Goal: Transaction & Acquisition: Purchase product/service

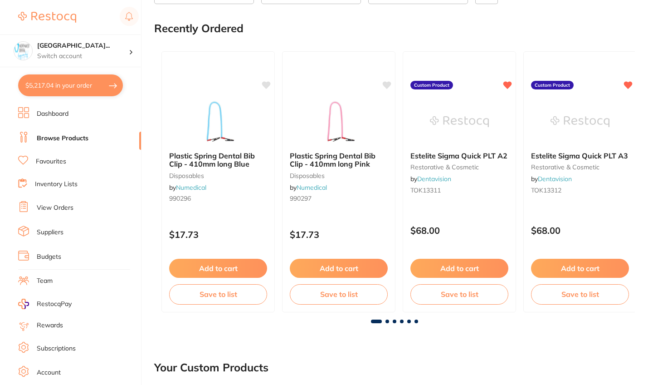
click at [80, 85] on button "$5,217.04 in your order" at bounding box center [70, 85] width 105 height 22
checkbox input "true"
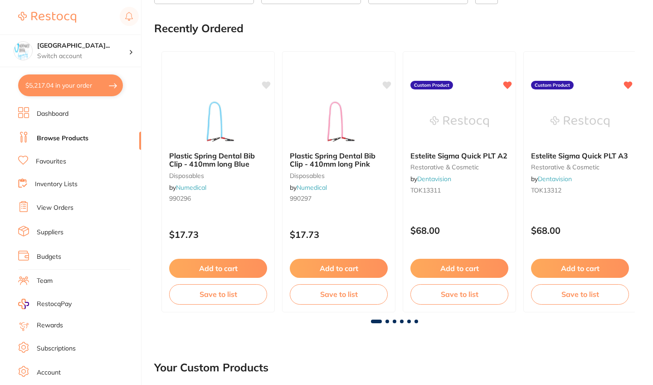
checkbox input "true"
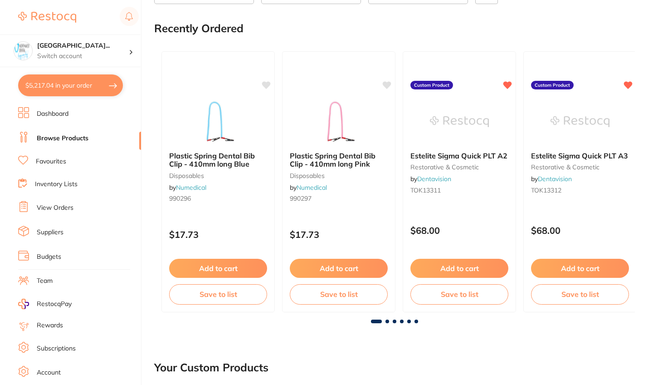
checkbox input "true"
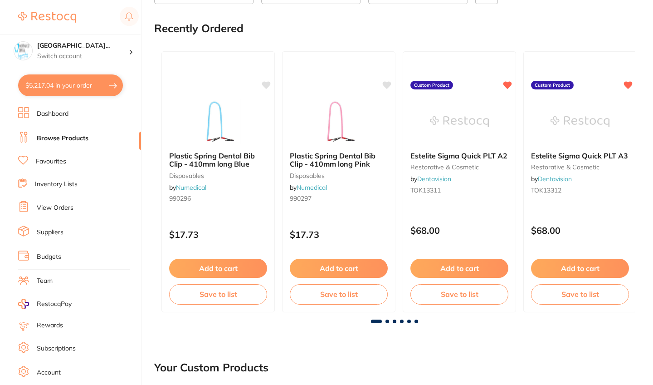
checkbox input "true"
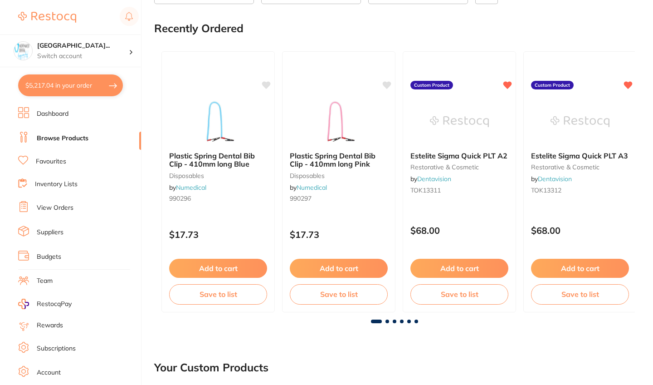
checkbox input "true"
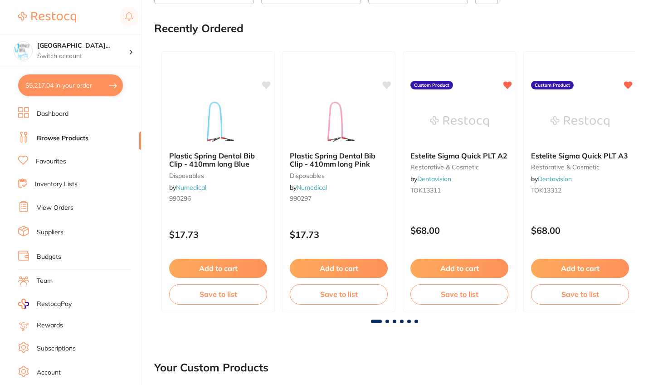
checkbox input "true"
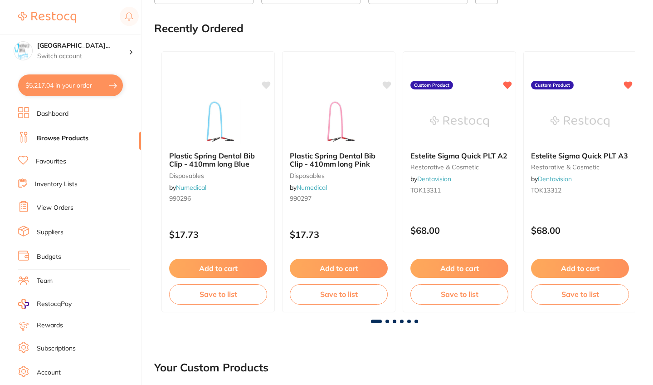
checkbox input "true"
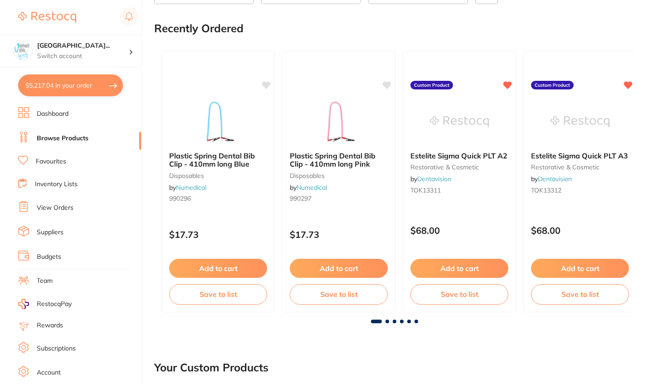
checkbox input "true"
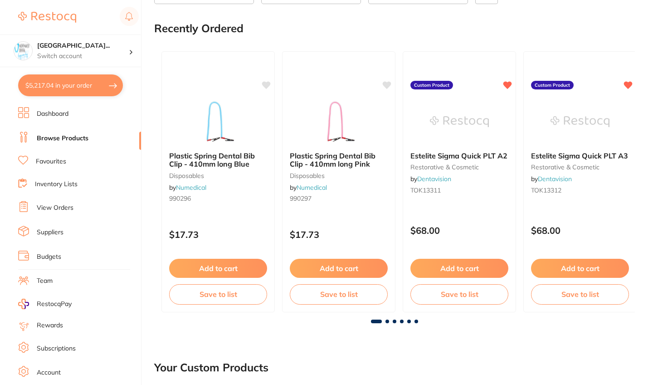
checkbox input "true"
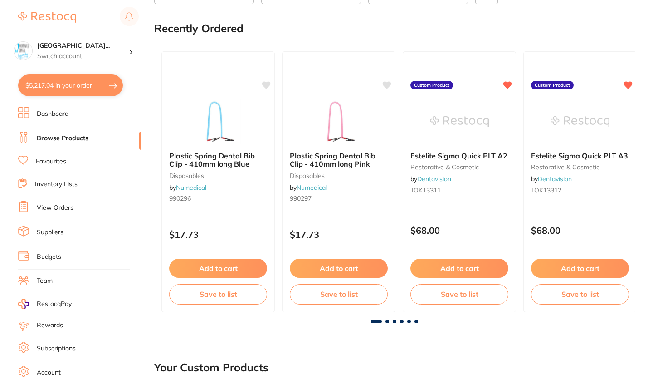
checkbox input "true"
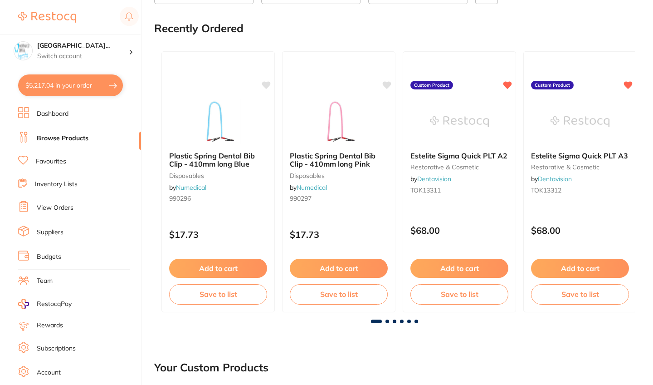
checkbox input "true"
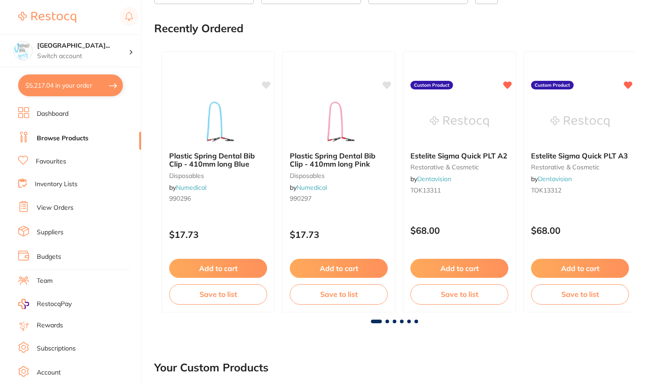
checkbox input "true"
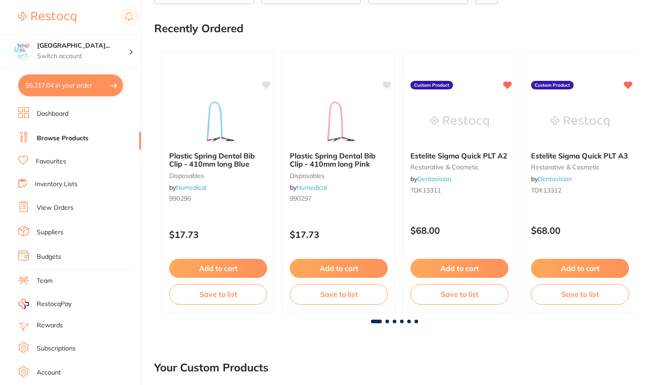
checkbox input "true"
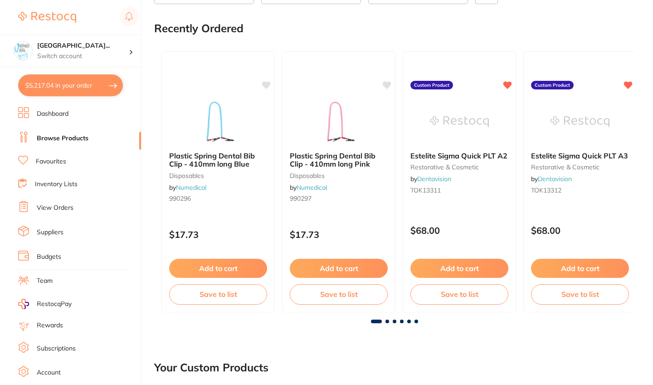
checkbox input "true"
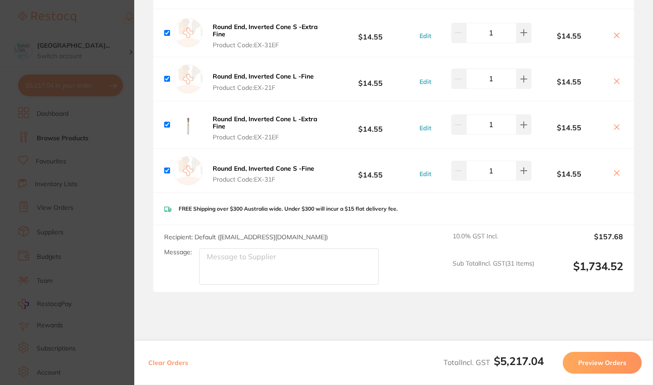
scroll to position [3541, 0]
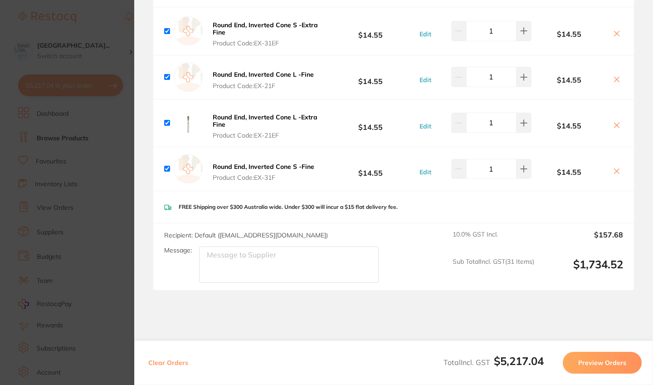
click at [34, 135] on section "Update RRP Set your pre negotiated price for this item. Item Agreed RRP (excl. …" at bounding box center [326, 192] width 653 height 385
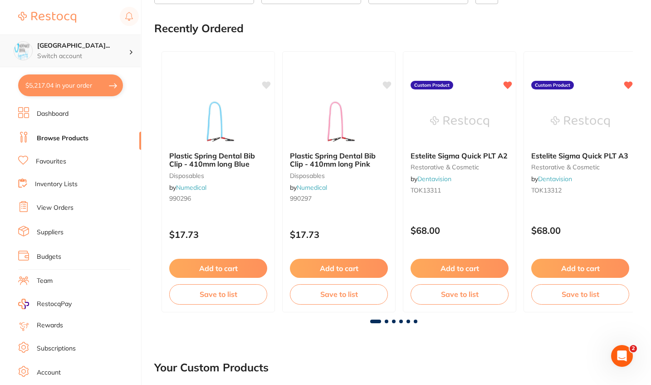
click at [71, 50] on div "[GEOGRAPHIC_DATA]... Switch account" at bounding box center [83, 50] width 92 height 19
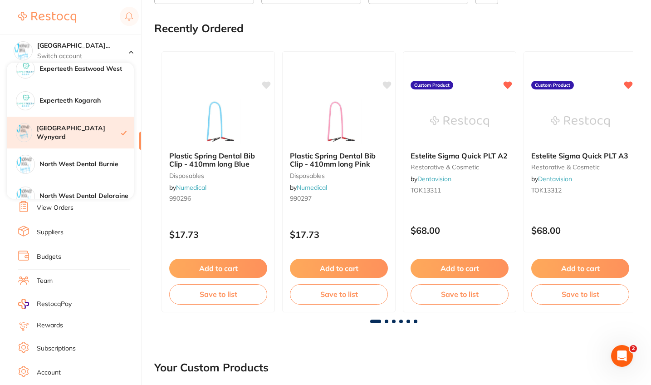
scroll to position [145, 0]
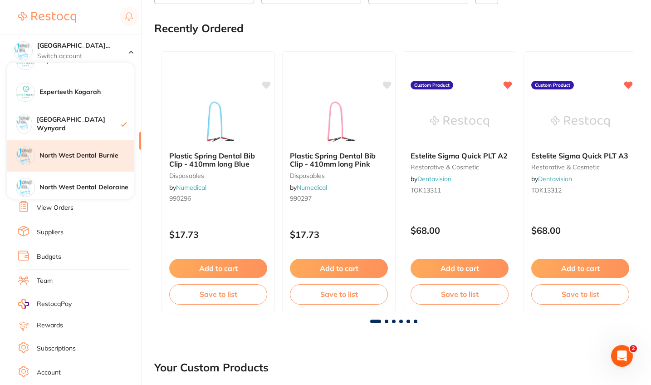
click at [67, 161] on div "North West Dental Burnie" at bounding box center [70, 156] width 127 height 32
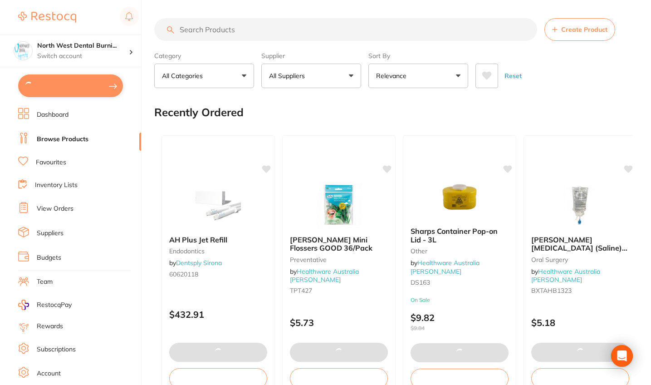
click at [221, 27] on input "search" at bounding box center [345, 29] width 383 height 23
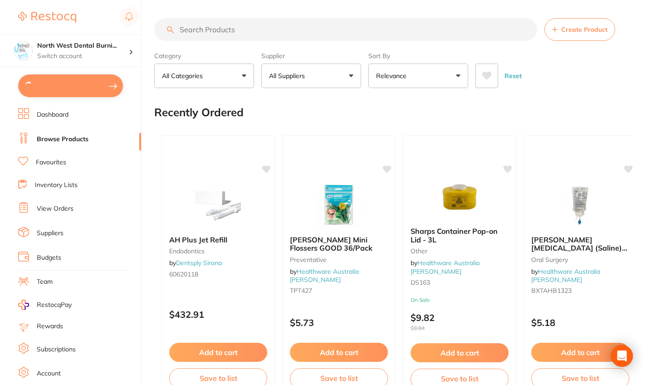
click at [210, 34] on input "search" at bounding box center [345, 29] width 383 height 23
type input "6"
type input "2"
type input "10"
type input "e"
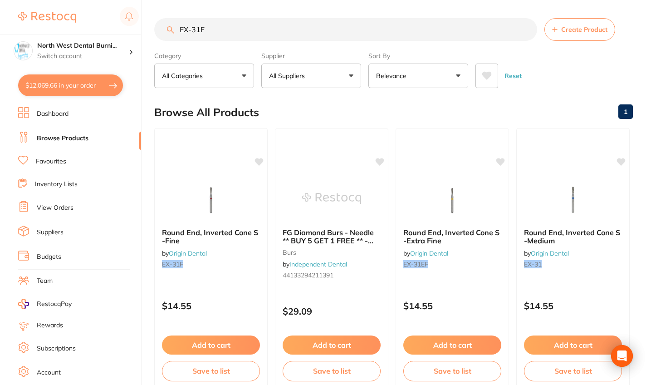
type input "EX-31F"
click at [294, 90] on main "EX-31F Create Product Category All Categories All Categories burs Clear Categor…" at bounding box center [402, 352] width 497 height 704
click at [226, 215] on img at bounding box center [210, 198] width 59 height 46
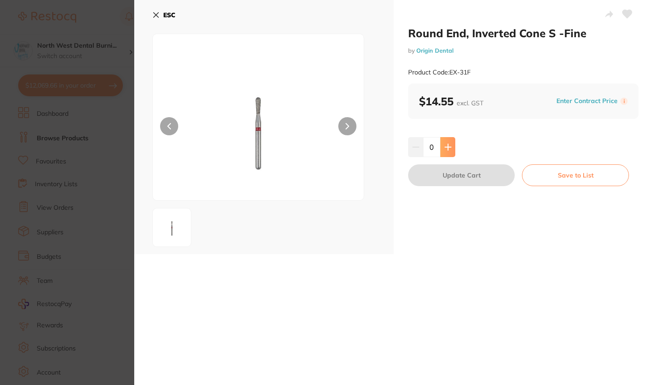
click at [446, 148] on icon at bounding box center [448, 146] width 7 height 7
type input "1"
click at [446, 183] on button "Update Cart" at bounding box center [461, 175] width 107 height 22
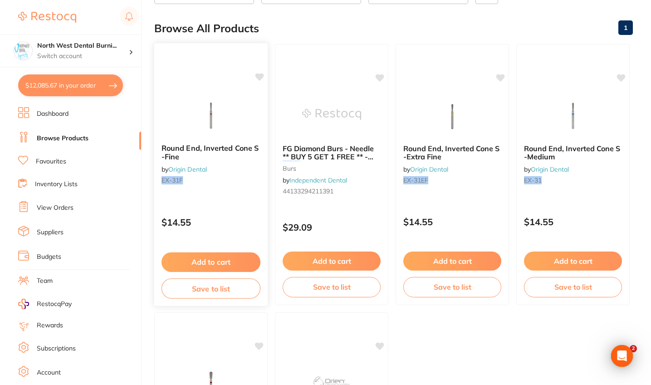
scroll to position [25, 0]
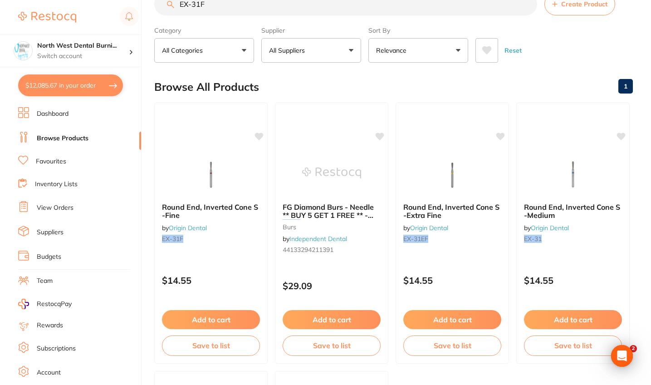
click at [225, 8] on input "EX-31F" at bounding box center [345, 4] width 383 height 23
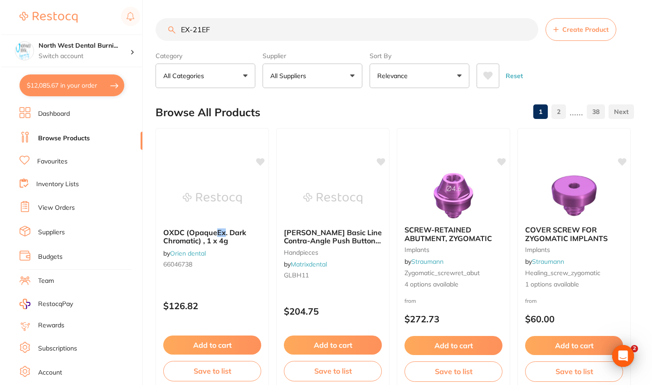
scroll to position [0, 0]
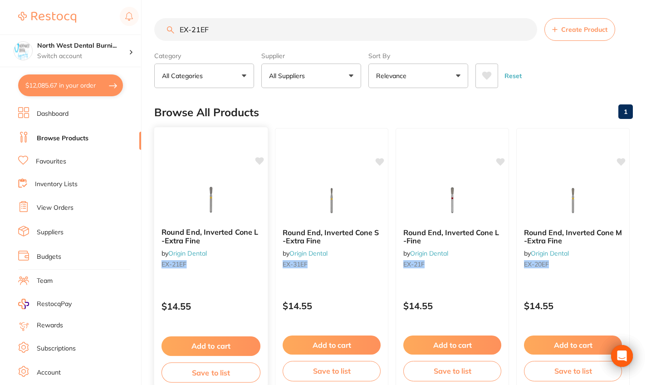
type input "EX-21EF"
click at [250, 237] on span "Round End, Inverted Cone L -Extra Fine" at bounding box center [209, 236] width 97 height 18
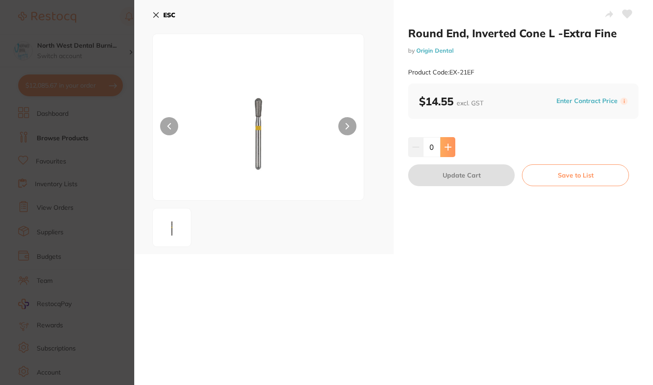
click at [449, 141] on button at bounding box center [447, 147] width 15 height 20
type input "1"
click at [449, 181] on button "Update Cart" at bounding box center [461, 175] width 107 height 22
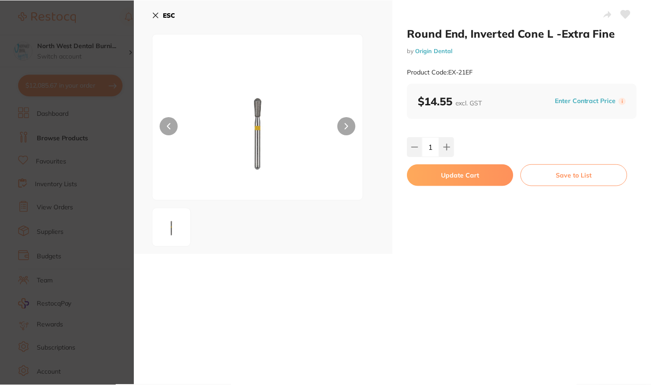
scroll to position [25, 0]
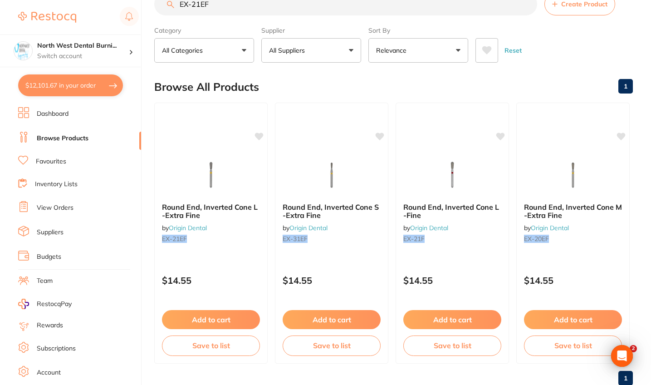
click at [204, 5] on input "EX-21EF" at bounding box center [345, 4] width 383 height 23
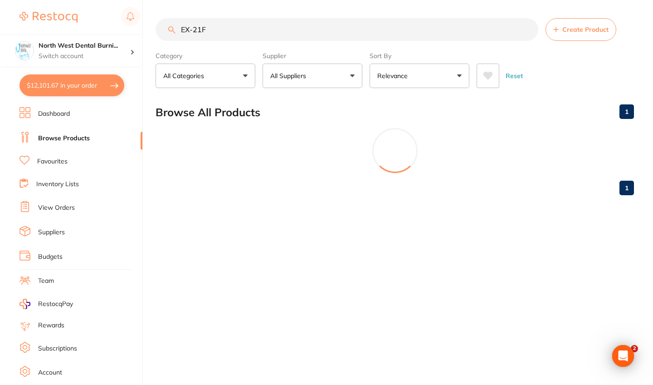
scroll to position [0, 0]
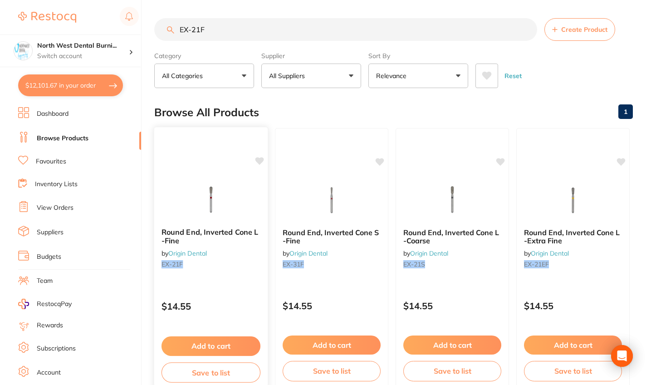
type input "EX-21F"
click at [240, 256] on div "Round End, Inverted Cone L -Fine by Origin Dental EX-21F" at bounding box center [210, 249] width 113 height 59
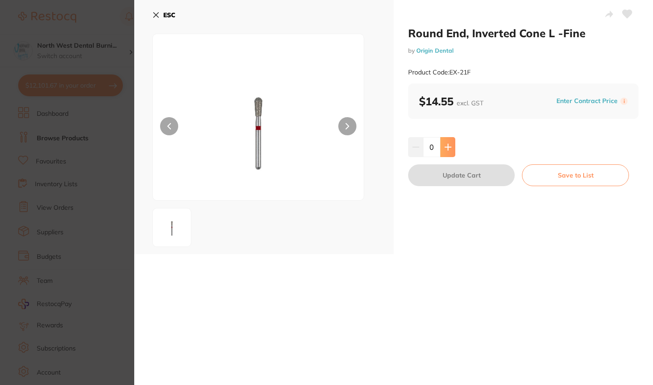
click at [448, 143] on icon at bounding box center [448, 146] width 7 height 7
type input "1"
click at [448, 176] on button "Update Cart" at bounding box center [461, 175] width 107 height 22
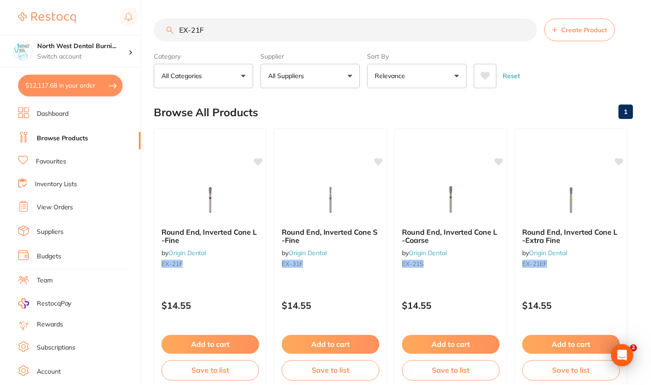
scroll to position [25, 0]
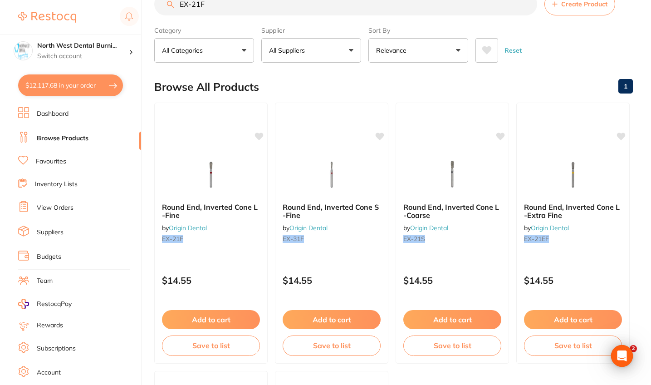
click at [220, 11] on input "EX-21F" at bounding box center [345, 4] width 383 height 23
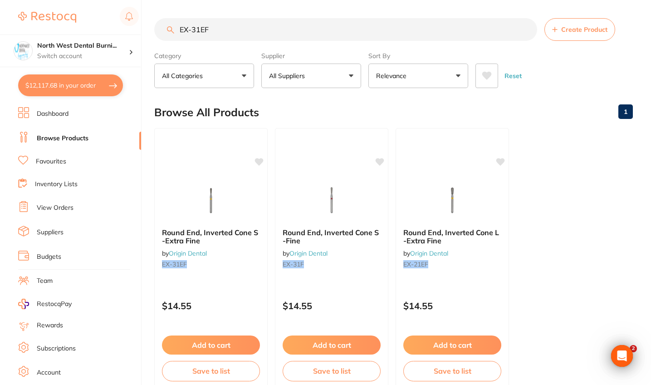
scroll to position [0, 0]
type input "EX-31EF"
click at [230, 254] on div "Round End, Inverted Cone S -Extra Fine by Origin Dental EX-31EF" at bounding box center [210, 249] width 113 height 59
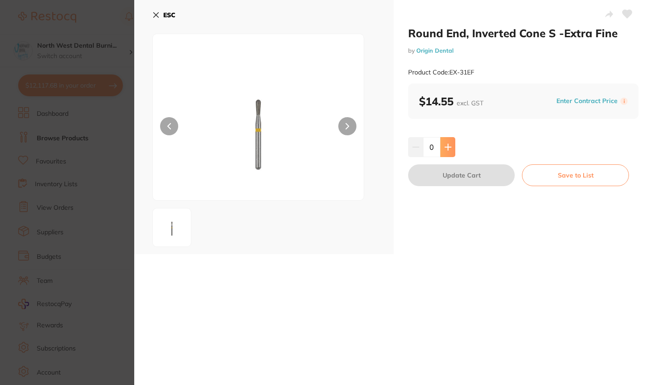
click at [448, 147] on icon at bounding box center [448, 146] width 7 height 7
type input "1"
click at [448, 180] on button "Update Cart" at bounding box center [461, 175] width 107 height 22
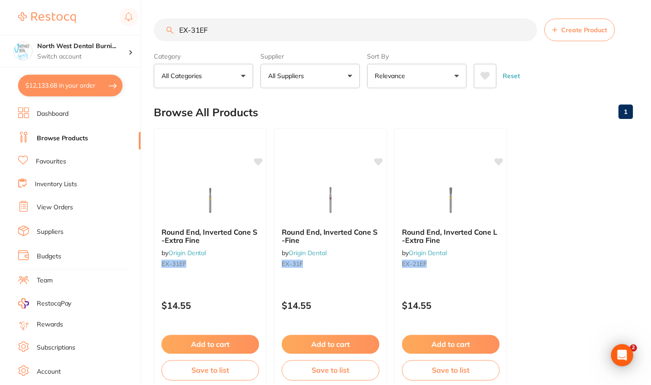
scroll to position [25, 0]
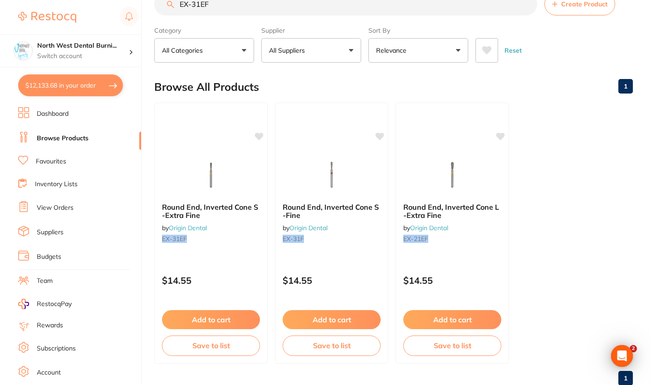
click at [69, 93] on button "$12,133.68 in your order" at bounding box center [70, 85] width 105 height 22
checkbox input "true"
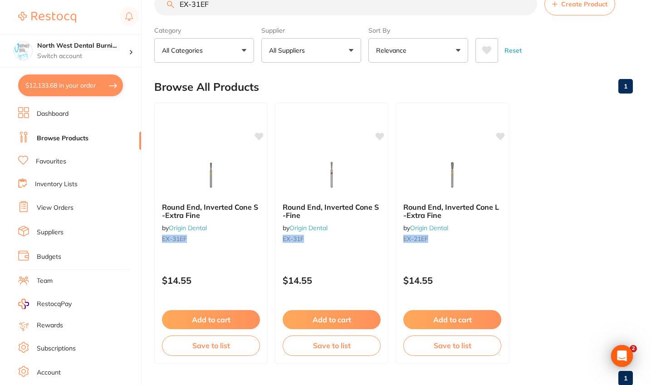
checkbox input "true"
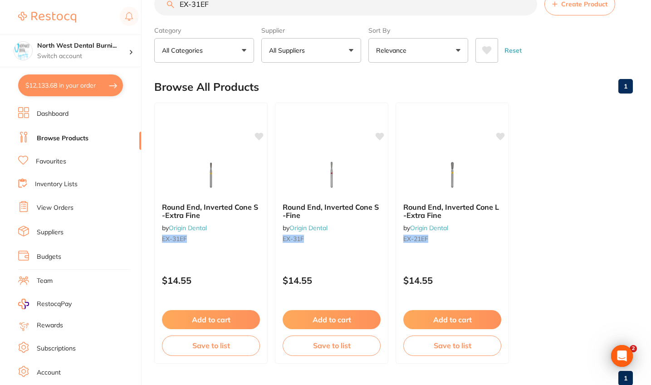
checkbox input "true"
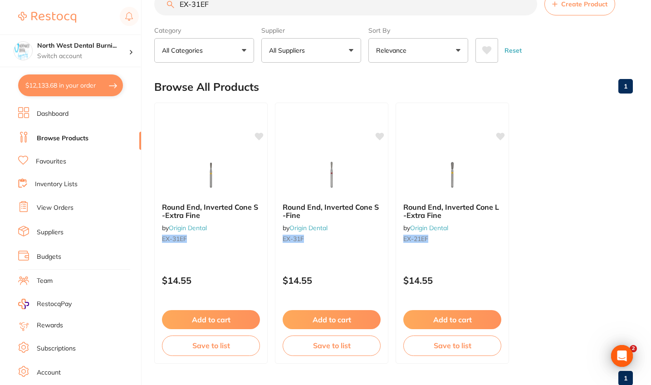
checkbox input "true"
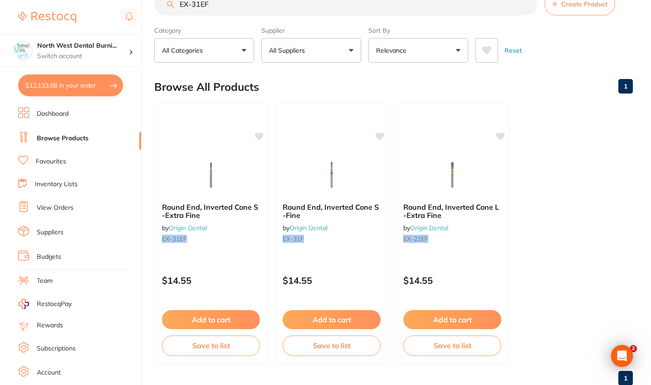
checkbox input "true"
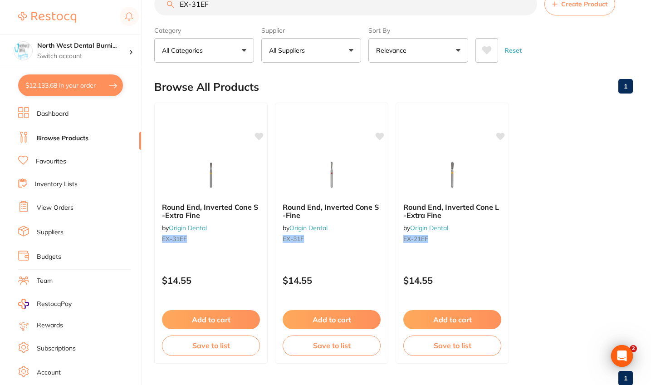
checkbox input "true"
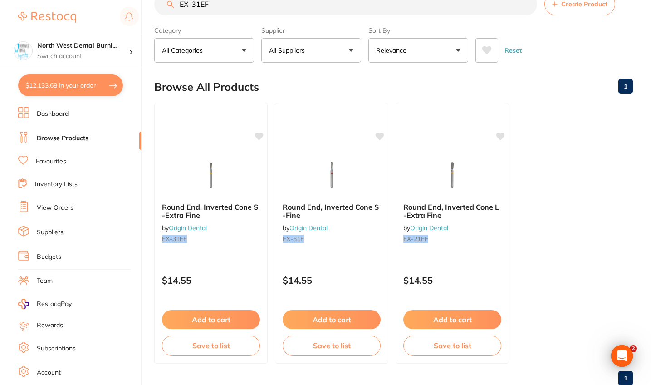
checkbox input "true"
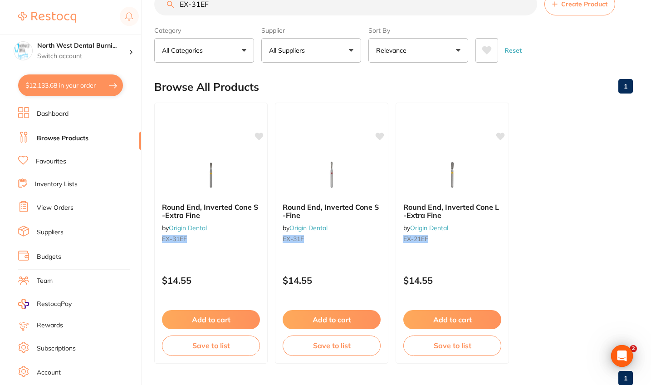
checkbox input "true"
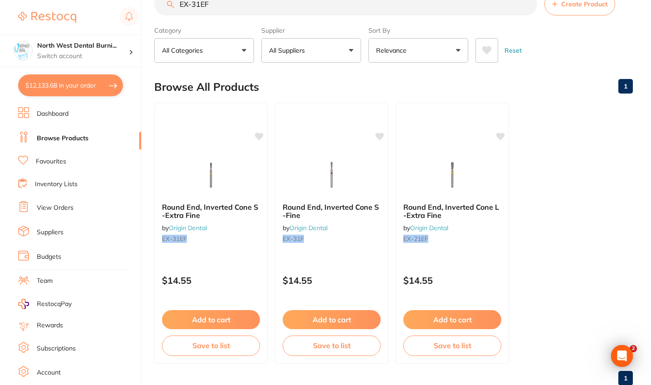
checkbox input "true"
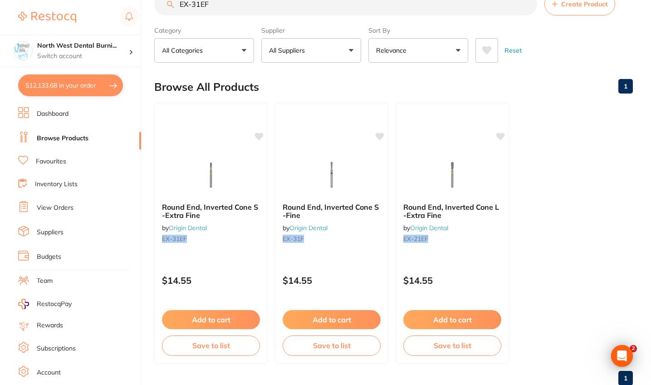
checkbox input "true"
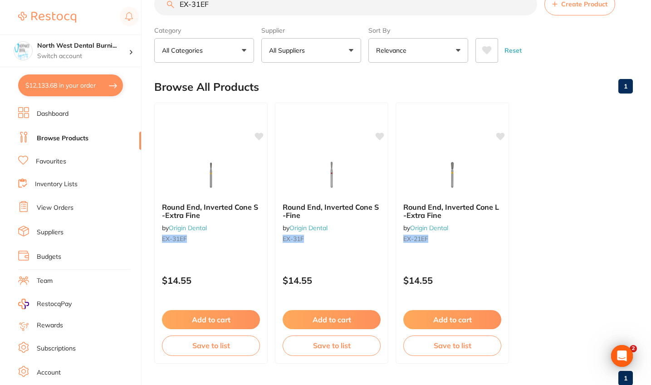
checkbox input "true"
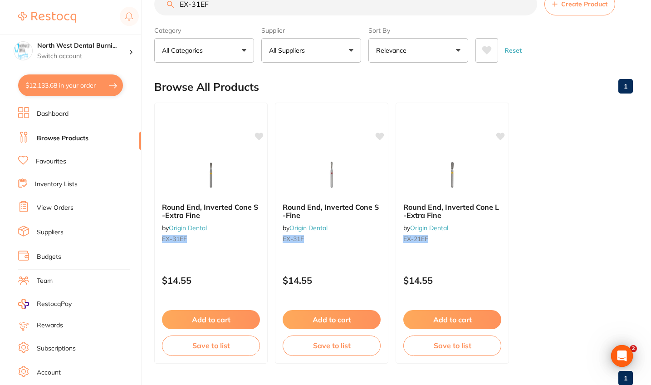
checkbox input "true"
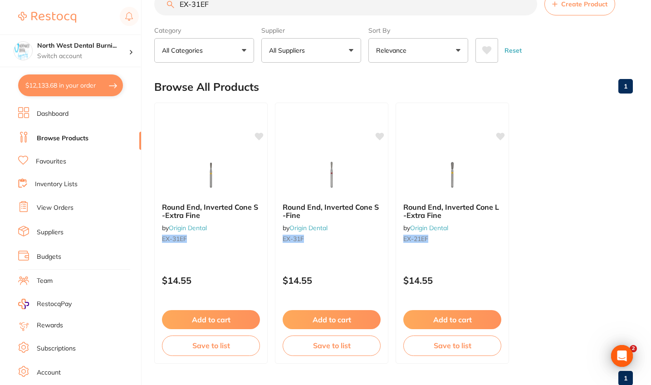
checkbox input "true"
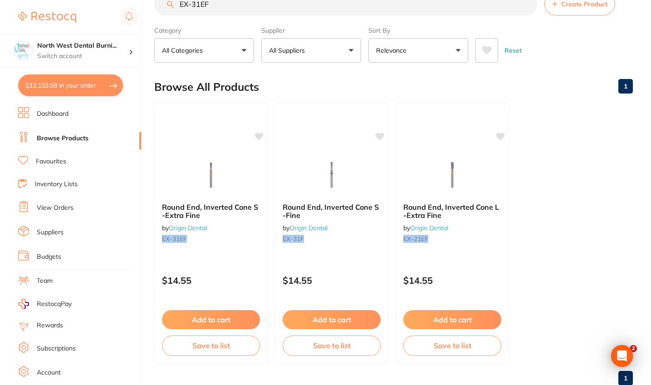
checkbox input "true"
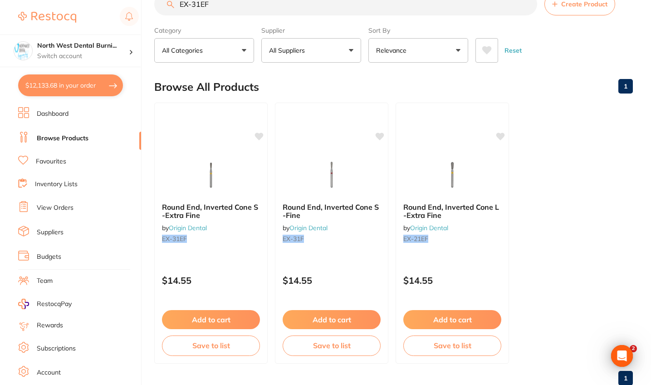
checkbox input "true"
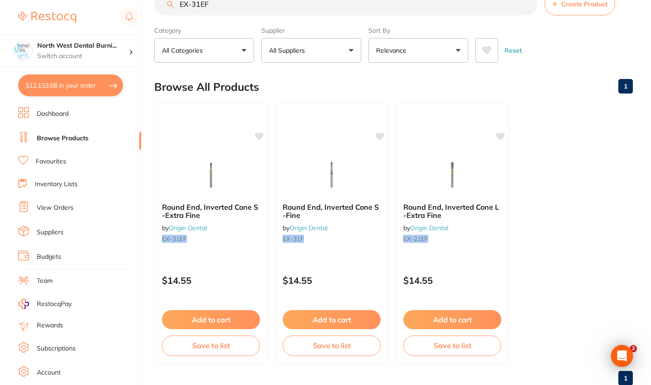
checkbox input "true"
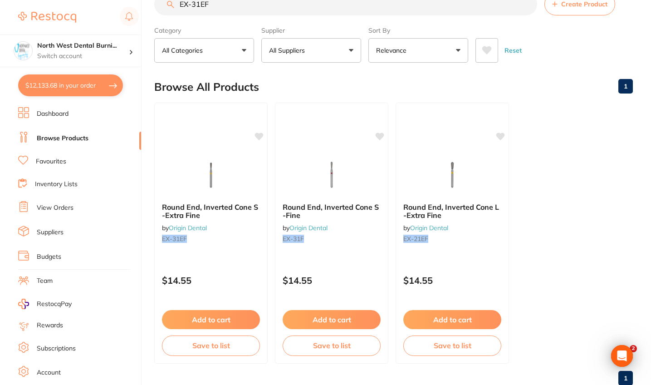
checkbox input "true"
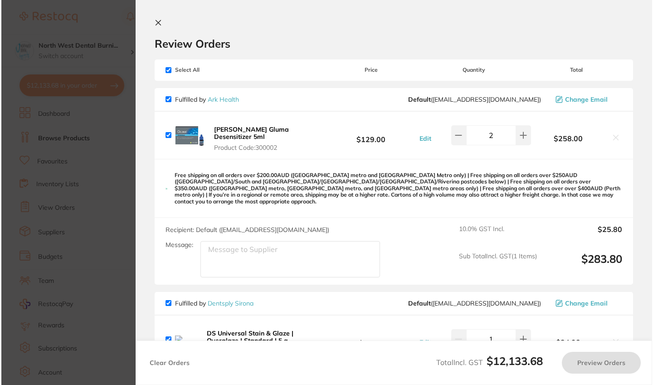
scroll to position [0, 0]
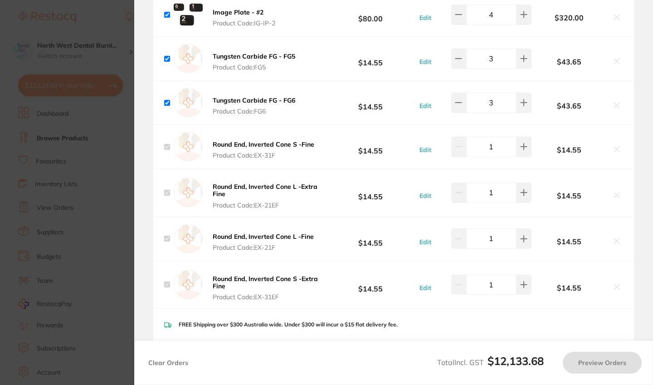
checkbox input "true"
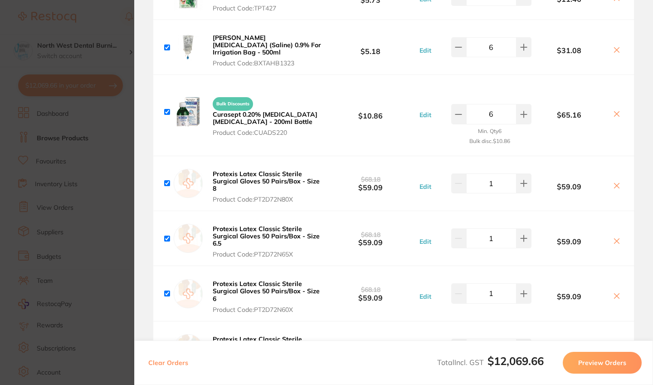
scroll to position [2919, 0]
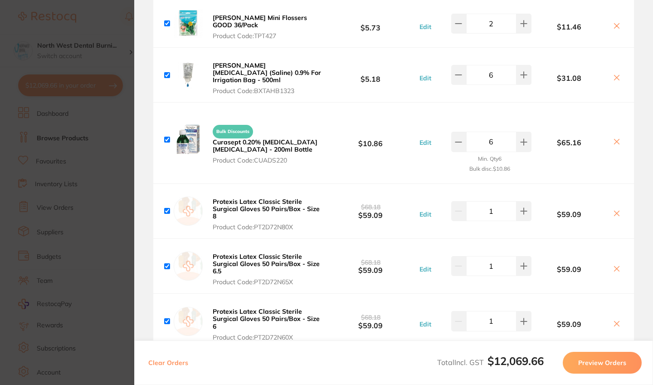
click at [103, 195] on section "Update RRP Set your pre negotiated price for this item. Item Agreed RRP (excl. …" at bounding box center [326, 192] width 653 height 385
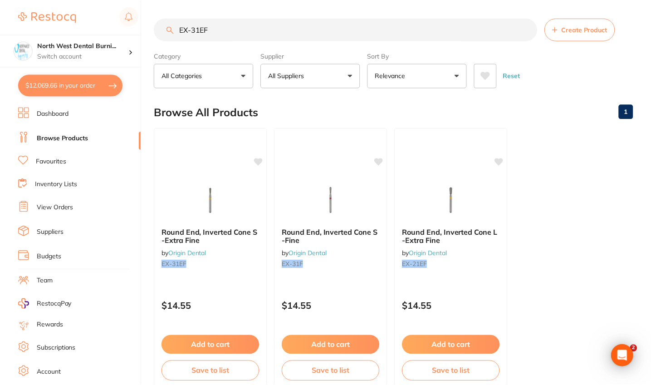
scroll to position [0, 0]
click at [77, 89] on button "$12,069.66 in your order" at bounding box center [70, 85] width 105 height 22
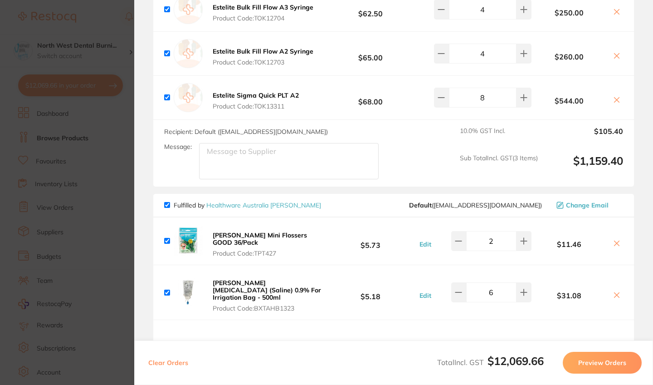
scroll to position [2702, 0]
click at [11, 119] on section "Update RRP Set your pre negotiated price for this item. Item Agreed RRP (excl. …" at bounding box center [326, 192] width 653 height 385
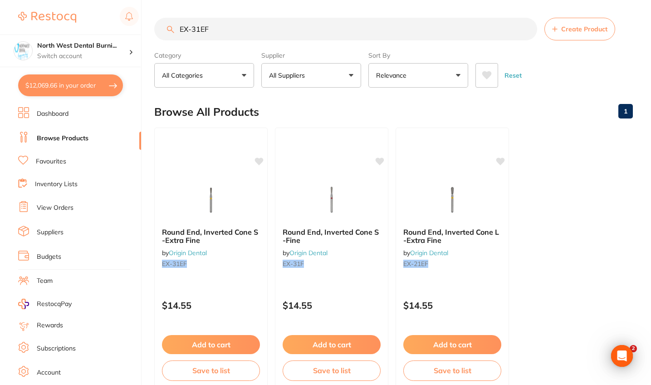
drag, startPoint x: 244, startPoint y: 32, endPoint x: 119, endPoint y: 29, distance: 125.3
click at [119, 29] on div "$12,069.66 North West Dental Burni... Switch account Riaz Dental Surgery Expert…" at bounding box center [325, 192] width 651 height 385
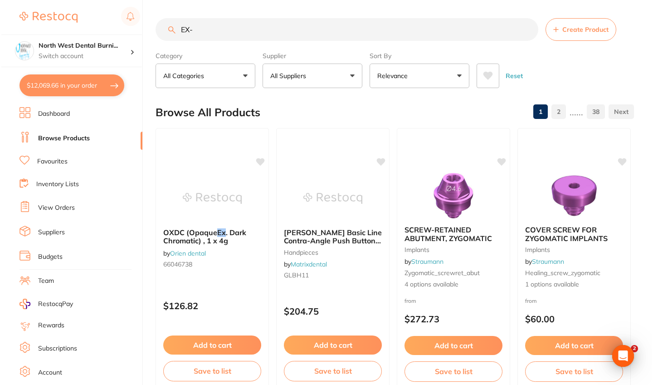
scroll to position [0, 0]
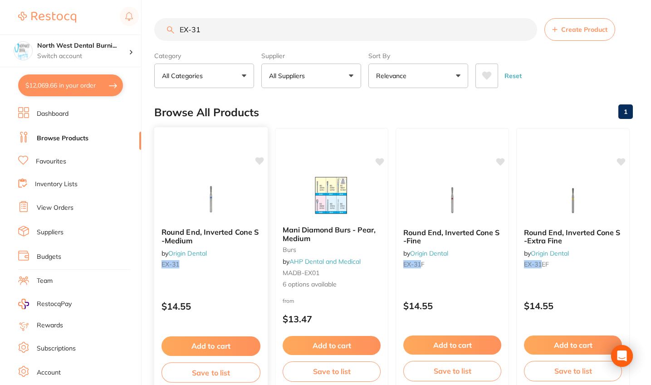
type input "EX-31"
click at [240, 228] on div "Round End, Inverted Cone S -Medium by Origin Dental EX-31" at bounding box center [210, 249] width 113 height 59
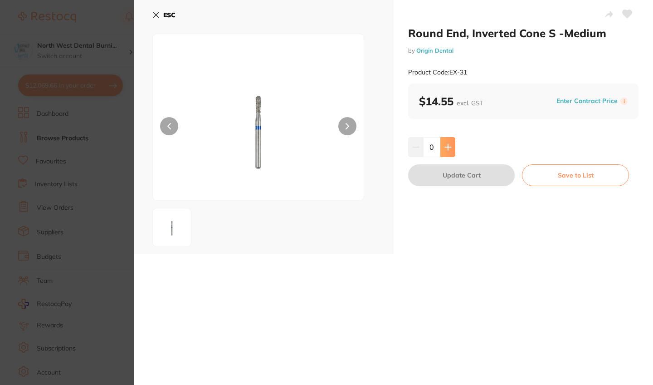
click at [450, 149] on icon at bounding box center [448, 146] width 7 height 7
type input "1"
click at [452, 179] on button "Update Cart" at bounding box center [461, 175] width 107 height 22
checkbox input "false"
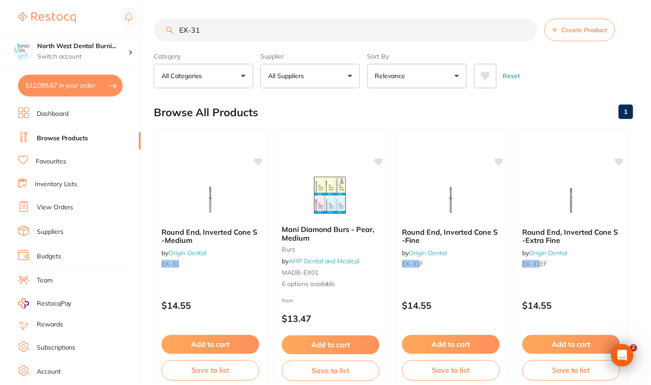
scroll to position [0, 0]
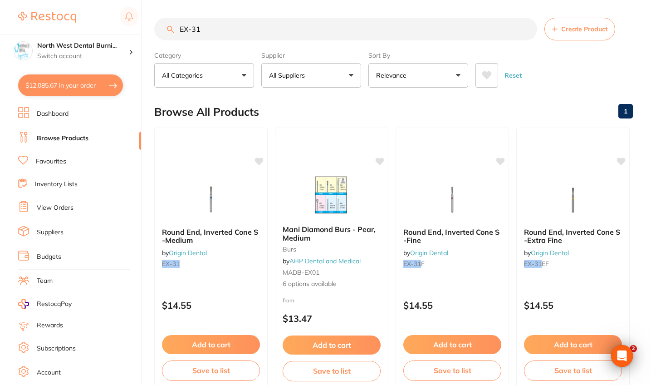
click at [197, 32] on input "EX-31" at bounding box center [345, 29] width 383 height 23
type input "EX-21"
click at [240, 276] on div "Round End, Inverted Cone L -Medium by Origin Dental EX-21" at bounding box center [210, 249] width 113 height 59
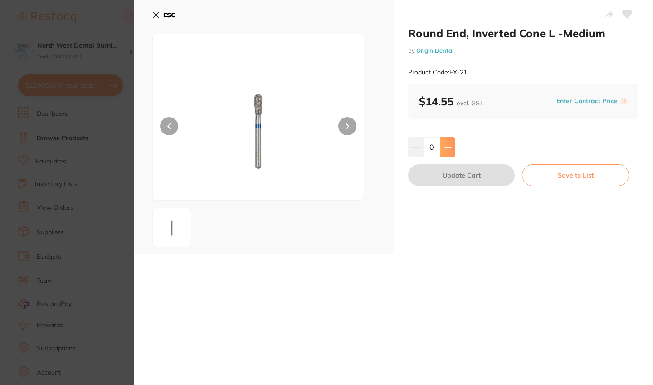
click at [452, 147] on button at bounding box center [447, 147] width 15 height 20
type input "1"
click at [447, 183] on button "Update Cart" at bounding box center [461, 175] width 107 height 22
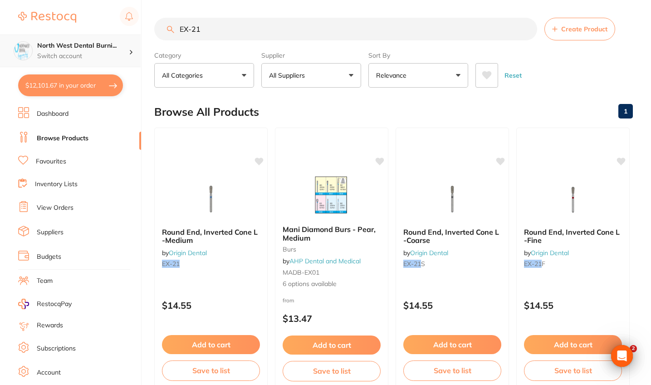
drag, startPoint x: 225, startPoint y: 32, endPoint x: 137, endPoint y: 36, distance: 88.1
click at [137, 36] on div "$12,101.67 North West Dental Burni... Switch account Riaz Dental Surgery Expert…" at bounding box center [325, 192] width 651 height 385
type input "E"
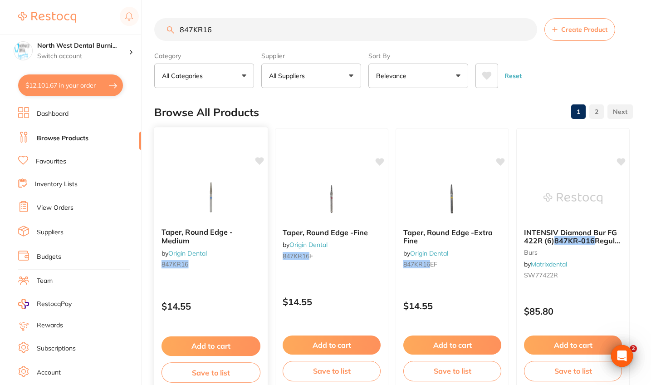
type input "847KR16"
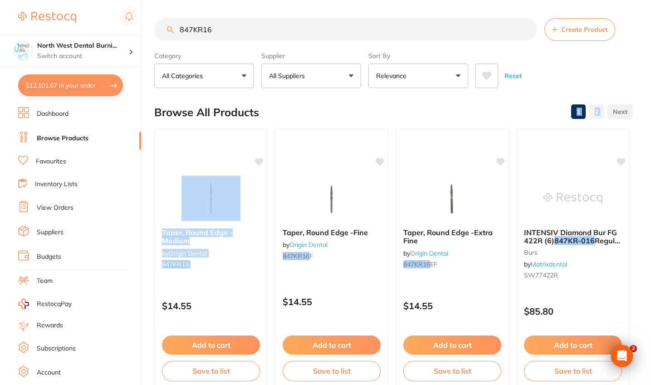
drag, startPoint x: 251, startPoint y: 280, endPoint x: 357, endPoint y: 124, distance: 189.4
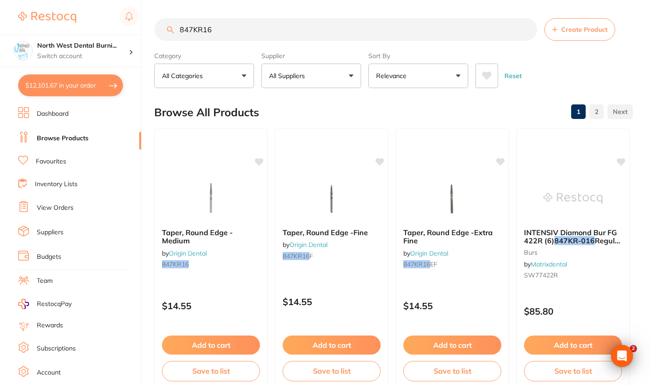
click at [548, 67] on div "Reset" at bounding box center [550, 72] width 150 height 32
click at [355, 246] on div "Taper, Round Edge -Fine by Origin Dental 847KR16 F" at bounding box center [331, 245] width 113 height 50
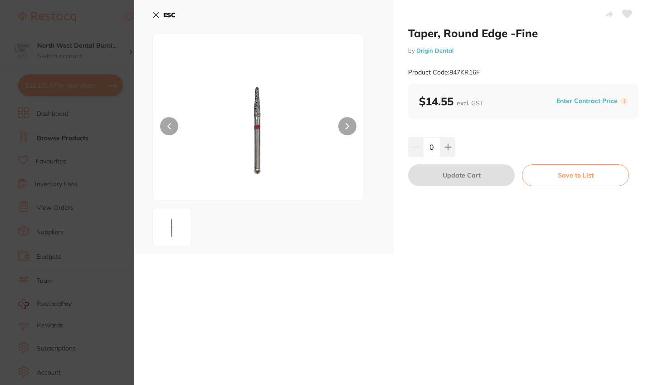
drag, startPoint x: 447, startPoint y: 143, endPoint x: 447, endPoint y: 167, distance: 24.0
click at [447, 144] on icon at bounding box center [448, 147] width 6 height 6
type input "1"
click at [447, 176] on button "Update Cart" at bounding box center [461, 175] width 107 height 22
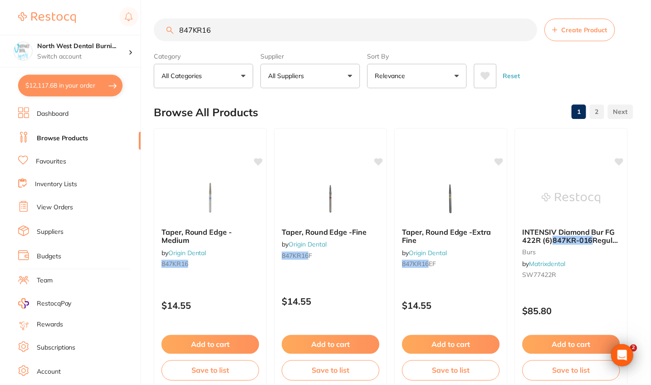
scroll to position [0, 0]
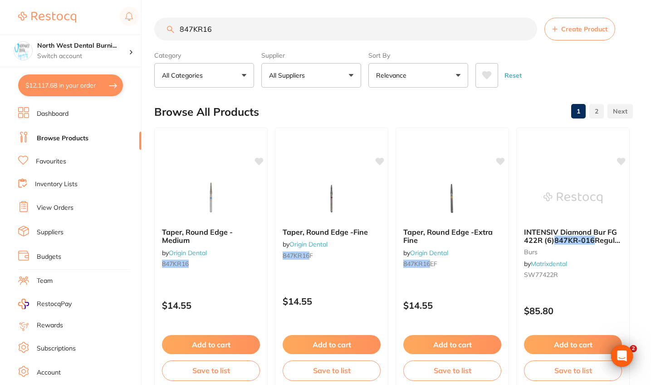
click at [215, 31] on input "847KR16" at bounding box center [345, 29] width 383 height 23
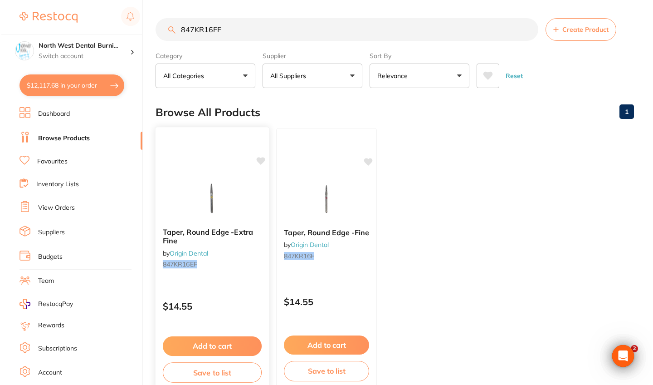
scroll to position [0, 0]
type input "847KR16EF"
click at [248, 264] on small "847KR16EF" at bounding box center [210, 263] width 99 height 7
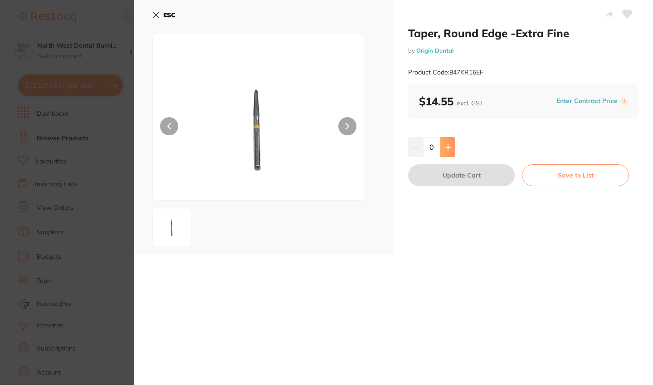
click at [447, 150] on icon at bounding box center [448, 147] width 6 height 6
type input "1"
click at [447, 173] on button "Update Cart" at bounding box center [461, 175] width 107 height 22
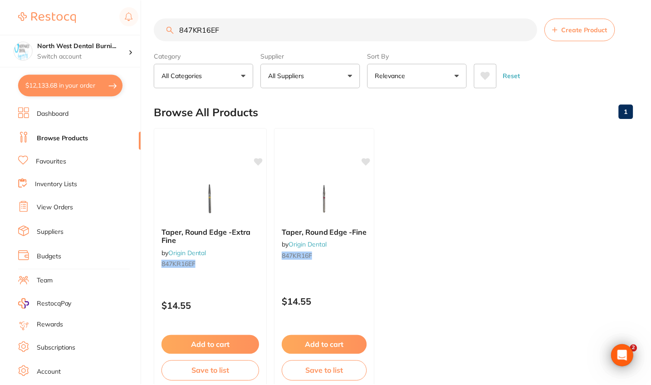
scroll to position [0, 0]
drag, startPoint x: 235, startPoint y: 26, endPoint x: 80, endPoint y: 16, distance: 155.0
click at [80, 16] on div "$12,133.68 North West Dental Burni... Switch account Riaz Dental Surgery Expert…" at bounding box center [325, 192] width 651 height 385
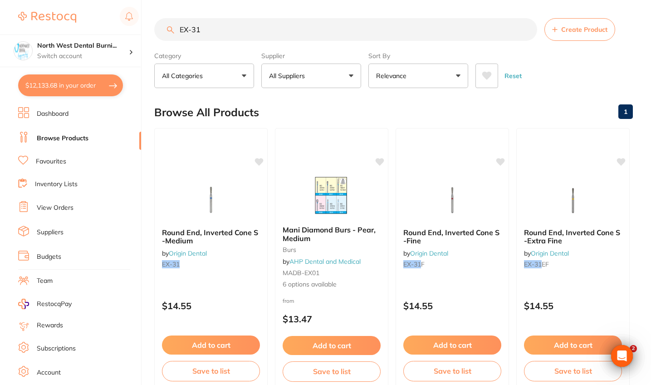
scroll to position [0, 0]
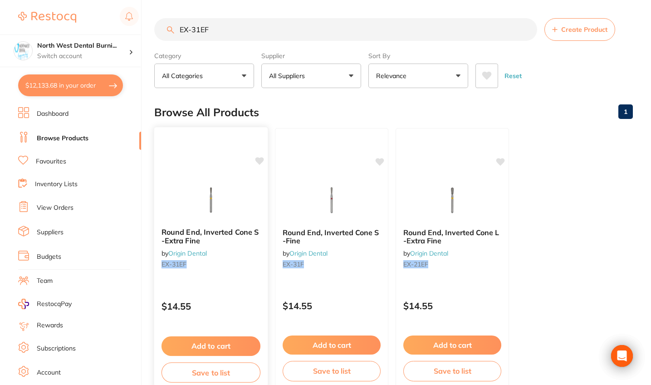
type input "EX-31EF"
click at [232, 260] on div "Round End, Inverted Cone S -Extra Fine by Origin Dental EX-31EF" at bounding box center [210, 249] width 113 height 59
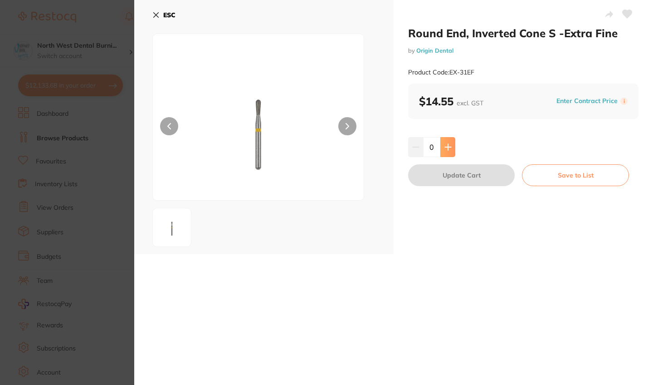
click at [450, 149] on icon at bounding box center [448, 146] width 7 height 7
type input "1"
click at [450, 172] on button "Update Cart" at bounding box center [461, 175] width 107 height 22
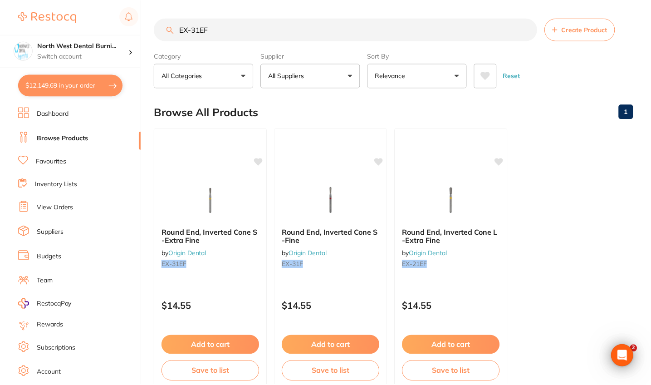
scroll to position [0, 0]
click at [196, 31] on input "EX-31EF" at bounding box center [345, 29] width 383 height 23
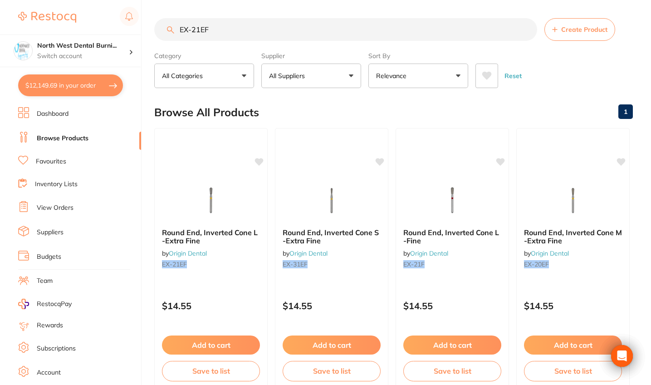
click at [202, 29] on input "EX-21EF" at bounding box center [345, 29] width 383 height 23
type input "EX-21F"
click at [243, 287] on div "Round End, Inverted Cone L -Fine by Origin Dental EX-21F $14.55 Add to cart Sav…" at bounding box center [210, 258] width 113 height 261
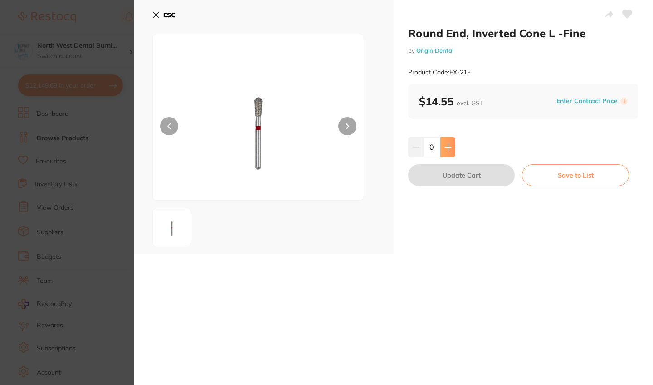
click at [449, 149] on icon at bounding box center [448, 146] width 7 height 7
type input "1"
click at [449, 174] on button "Update Cart" at bounding box center [461, 175] width 107 height 22
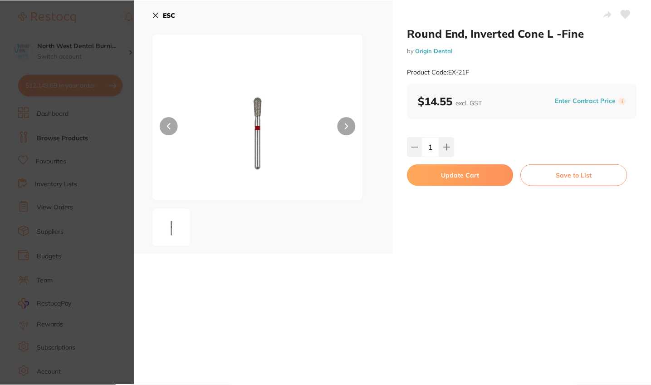
scroll to position [0, 0]
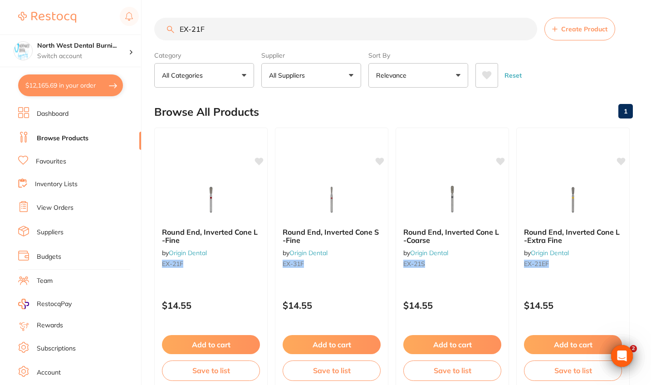
click at [199, 33] on input "EX-21F" at bounding box center [345, 29] width 383 height 23
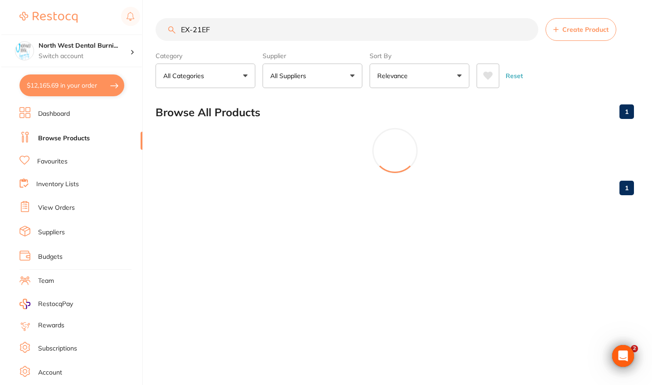
scroll to position [0, 0]
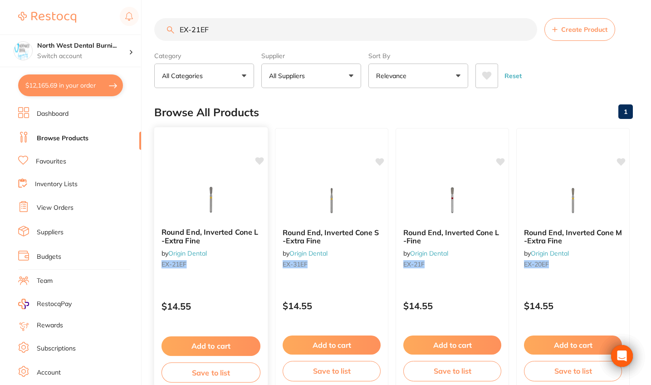
type input "EX-21EF"
click at [246, 284] on div "Round End, Inverted Cone L -Extra Fine by Origin Dental EX-21EF $14.55 Add to c…" at bounding box center [211, 259] width 115 height 264
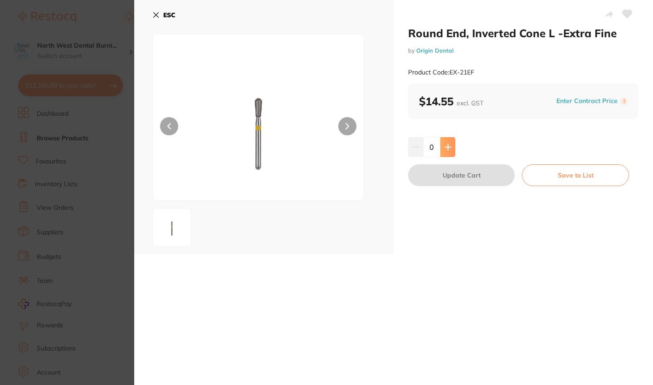
click at [449, 143] on icon at bounding box center [448, 146] width 7 height 7
type input "1"
click at [458, 182] on button "Update Cart" at bounding box center [461, 175] width 107 height 22
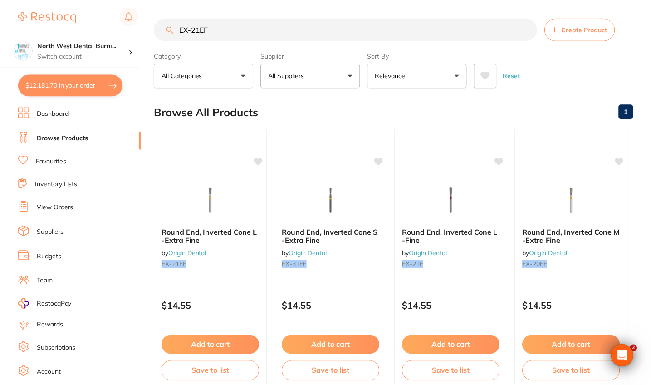
scroll to position [0, 0]
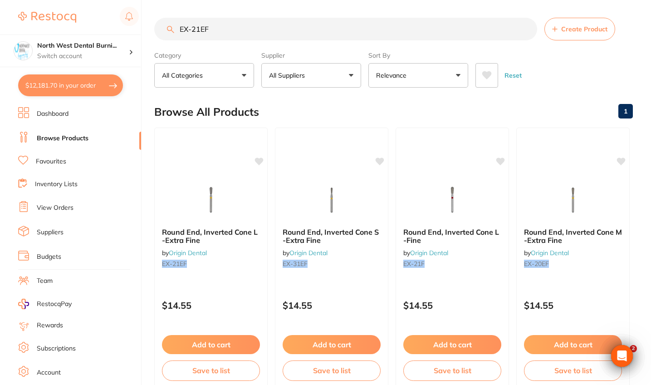
click at [65, 92] on button "$12,181.70 in your order" at bounding box center [70, 85] width 105 height 22
checkbox input "true"
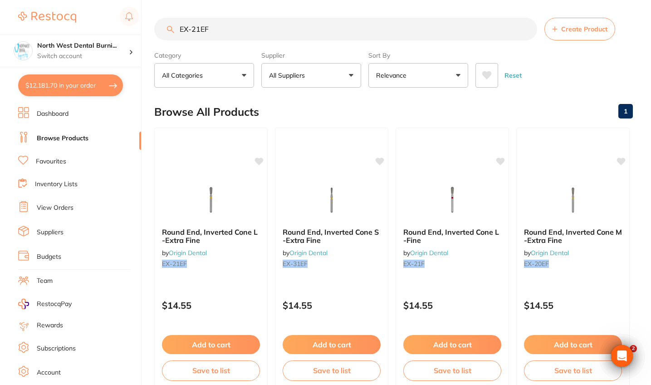
checkbox input "true"
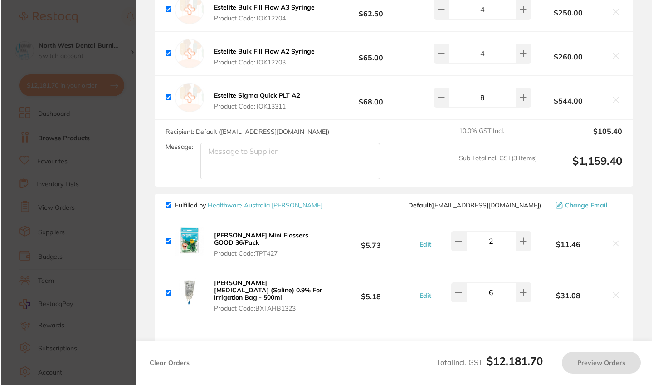
scroll to position [0, 0]
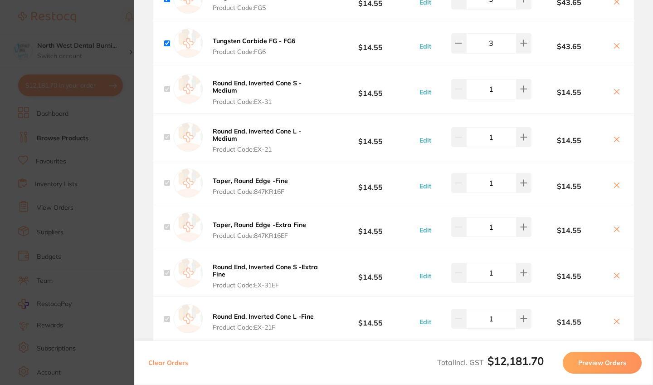
checkbox input "true"
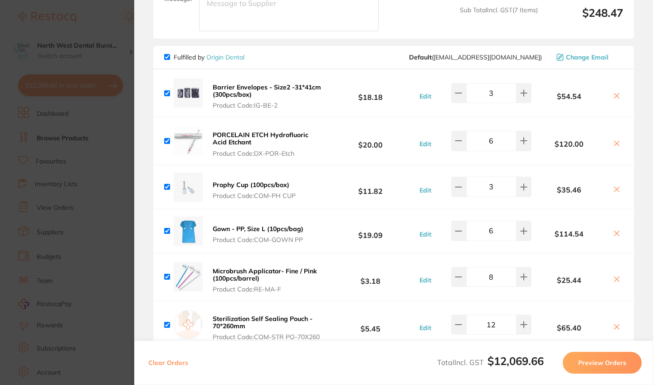
scroll to position [3769, 0]
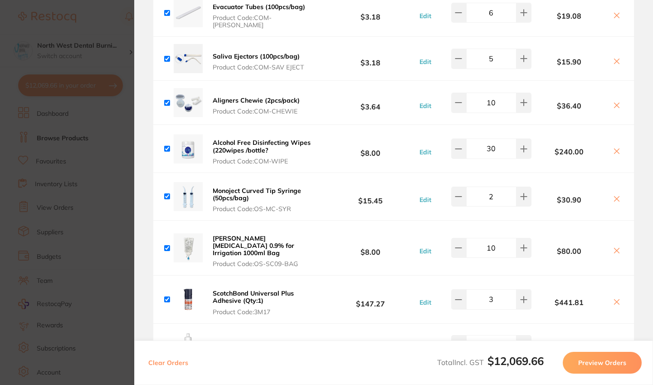
click at [45, 233] on section "Update RRP Set your pre negotiated price for this item. Item Agreed RRP (excl. …" at bounding box center [326, 192] width 653 height 385
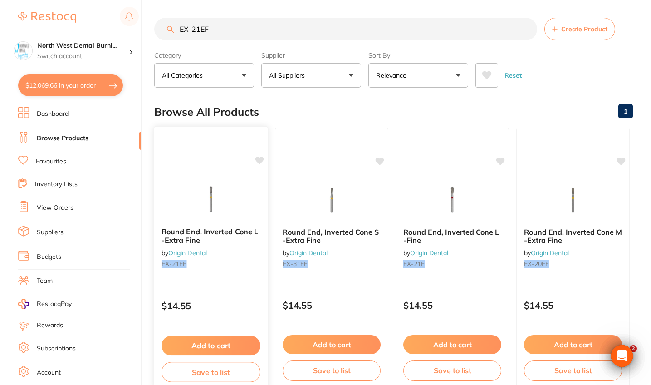
click at [203, 276] on div "Round End, Inverted Cone L -Extra Fine by Origin Dental EX-21EF" at bounding box center [210, 249] width 113 height 59
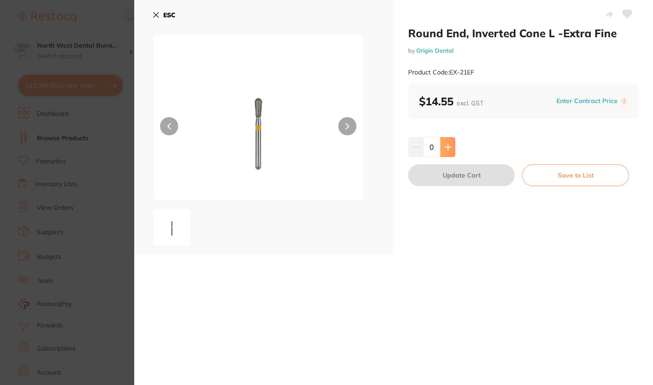
click at [445, 153] on button at bounding box center [447, 147] width 15 height 20
type input "1"
click at [445, 181] on button "Update Cart" at bounding box center [461, 175] width 107 height 22
checkbox input "false"
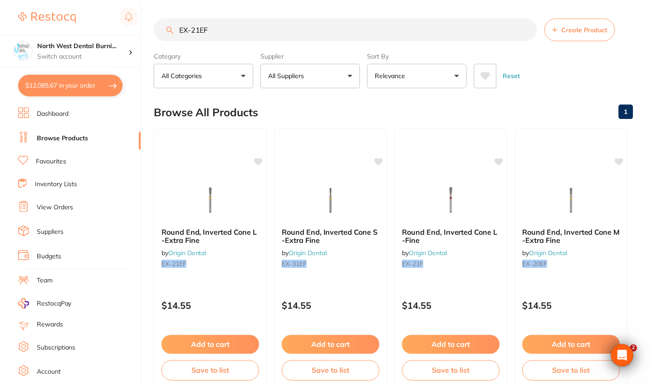
scroll to position [0, 0]
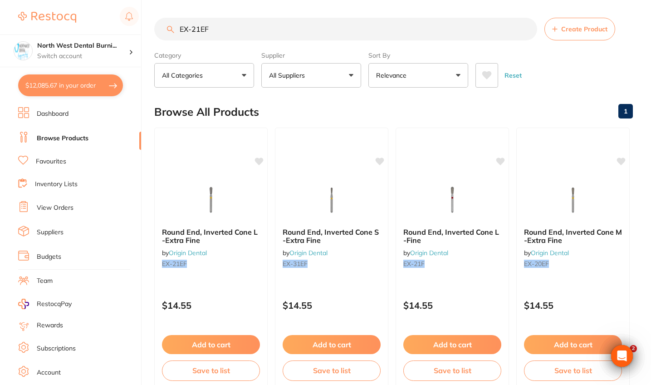
click at [64, 87] on button "$12,085.67 in your order" at bounding box center [70, 85] width 105 height 22
checkbox input "true"
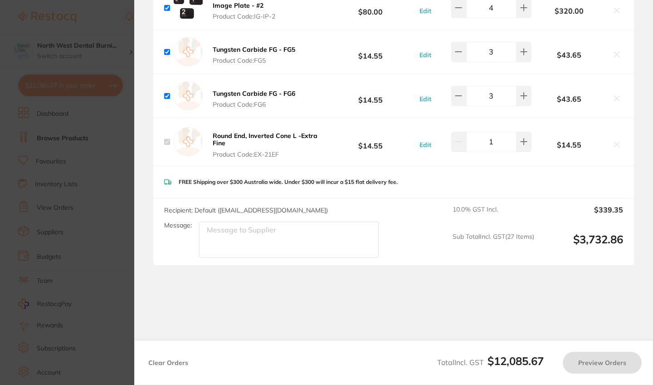
scroll to position [4586, 0]
checkbox input "true"
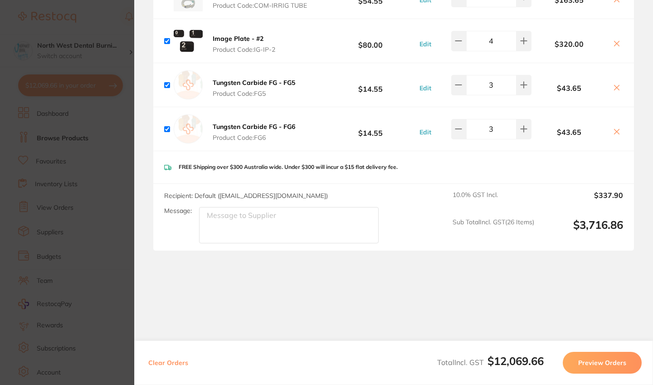
scroll to position [4537, 0]
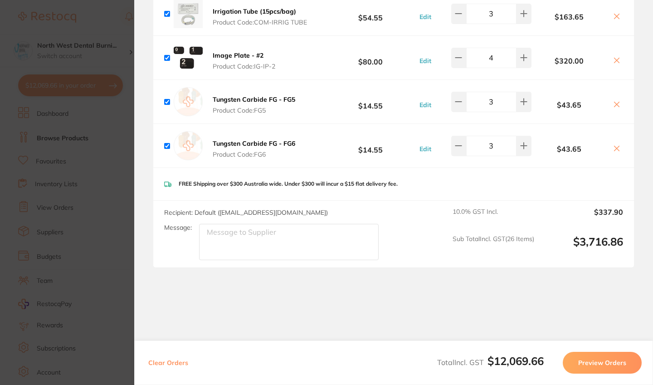
click at [27, 141] on section "Update RRP Set your pre negotiated price for this item. Item Agreed RRP (excl. …" at bounding box center [326, 192] width 653 height 385
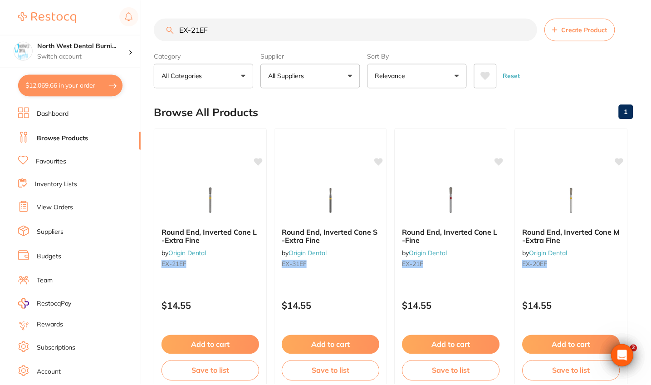
scroll to position [0, 0]
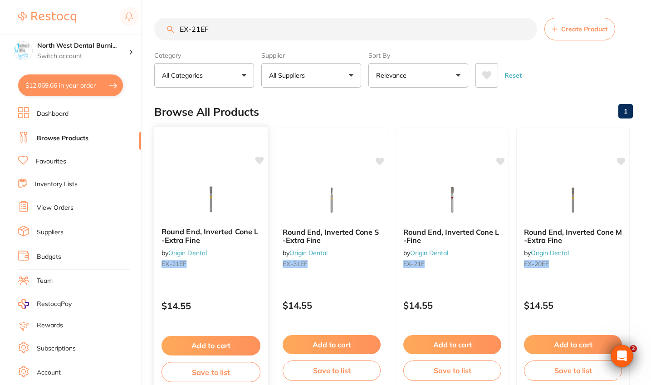
click at [215, 347] on button "Add to cart" at bounding box center [210, 346] width 99 height 20
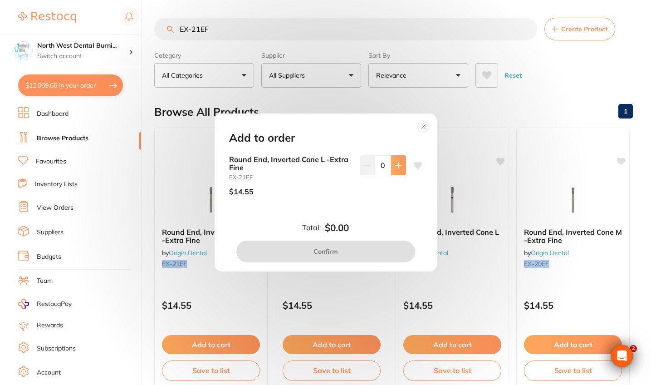
click at [394, 160] on button at bounding box center [398, 165] width 15 height 20
type input "1"
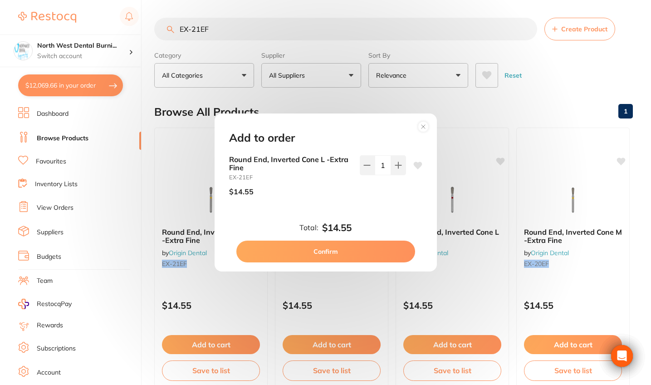
click at [340, 251] on button "Confirm" at bounding box center [325, 251] width 179 height 22
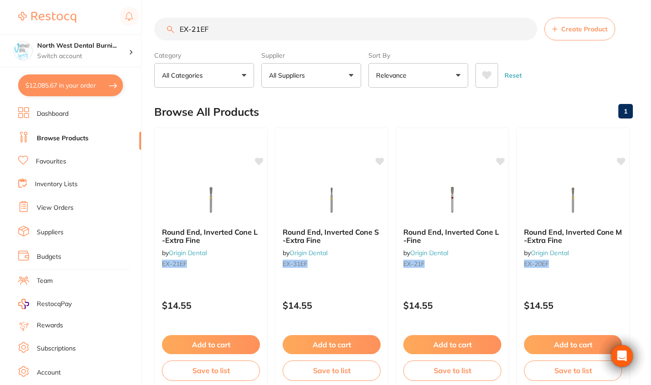
checkbox input "false"
click at [70, 91] on button "$12,085.67 in your order" at bounding box center [70, 85] width 105 height 22
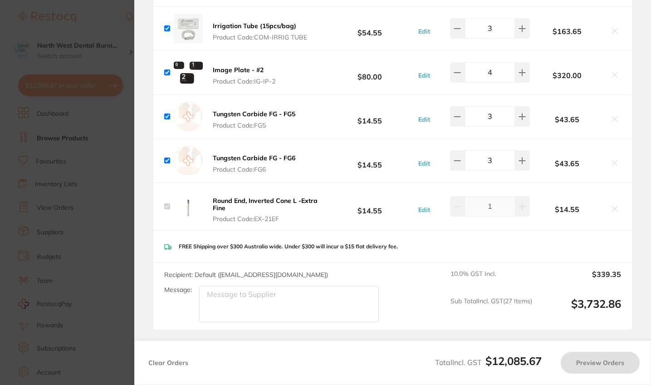
checkbox input "true"
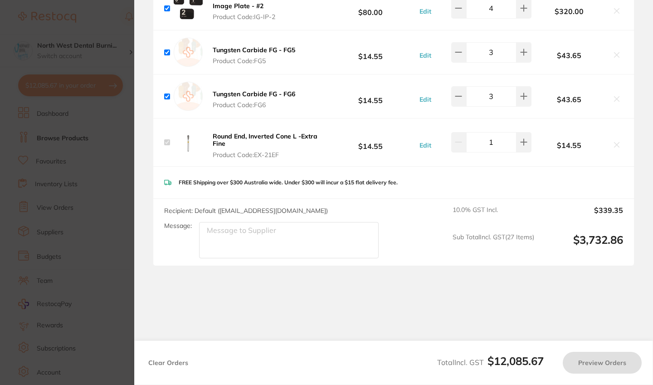
scroll to position [4586, 0]
checkbox input "true"
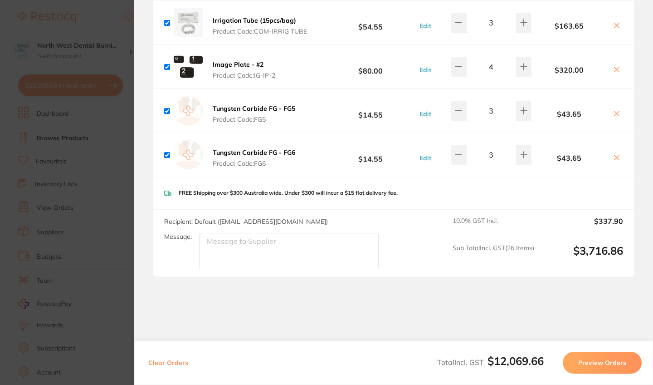
scroll to position [4526, 0]
